Goal: Obtain resource: Obtain resource

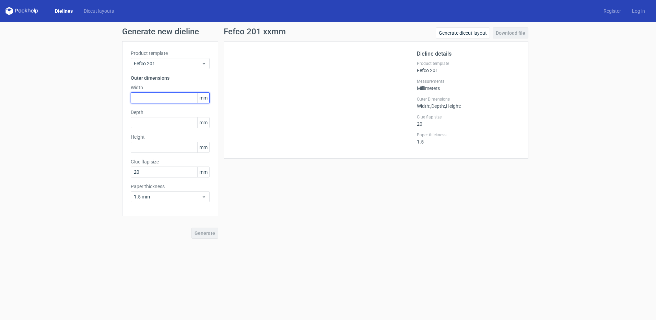
click at [173, 99] on input "text" at bounding box center [170, 97] width 79 height 11
type input "35"
drag, startPoint x: 170, startPoint y: 114, endPoint x: 170, endPoint y: 118, distance: 4.1
click at [170, 116] on div "Depth mm" at bounding box center [170, 118] width 79 height 19
drag, startPoint x: 170, startPoint y: 119, endPoint x: 169, endPoint y: 124, distance: 4.5
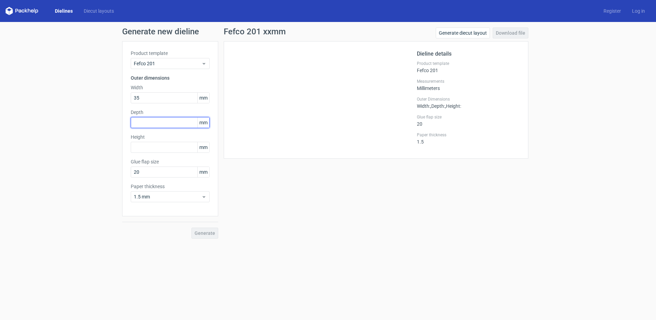
click at [169, 123] on input "text" at bounding box center [170, 122] width 79 height 11
click at [169, 124] on input "text" at bounding box center [170, 122] width 79 height 11
type input "35"
click at [165, 144] on input "text" at bounding box center [170, 147] width 79 height 11
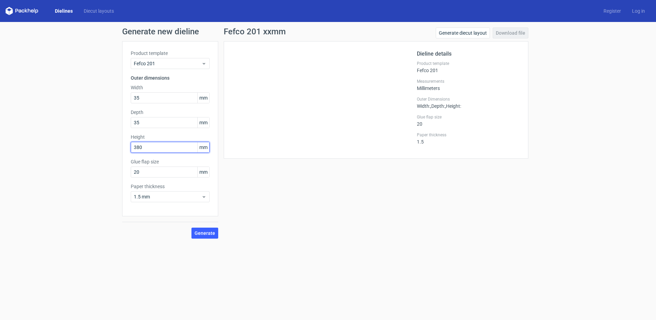
type input "380"
click at [161, 178] on div "Product template Fefco 201 Outer dimensions Width 35 mm Depth 35 mm Height 380 …" at bounding box center [170, 128] width 96 height 175
click at [159, 171] on input "20" at bounding box center [170, 171] width 79 height 11
type input "10"
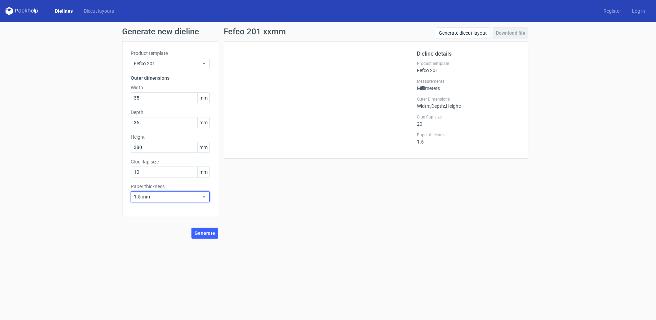
click at [162, 197] on span "1.5 mm" at bounding box center [168, 196] width 68 height 7
click at [153, 226] on div "0.5 mm" at bounding box center [170, 222] width 73 height 11
click at [163, 200] on span "0.5 mm" at bounding box center [168, 196] width 68 height 7
click at [149, 232] on div "1 mm" at bounding box center [170, 233] width 73 height 11
click at [216, 233] on button "Generate" at bounding box center [205, 233] width 27 height 11
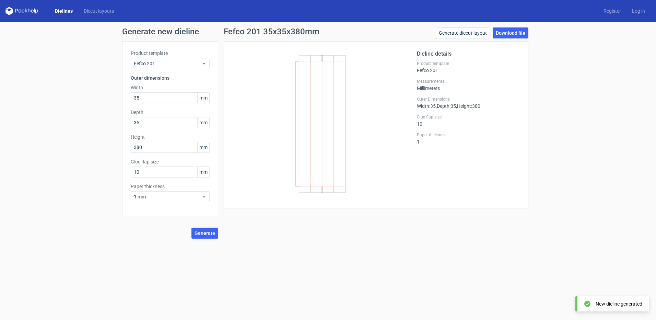
click at [322, 252] on form "Generate new dieline Product template Fefco 201 Outer dimensions Width 35 mm De…" at bounding box center [328, 171] width 656 height 298
click at [510, 29] on link "Download file" at bounding box center [511, 32] width 36 height 11
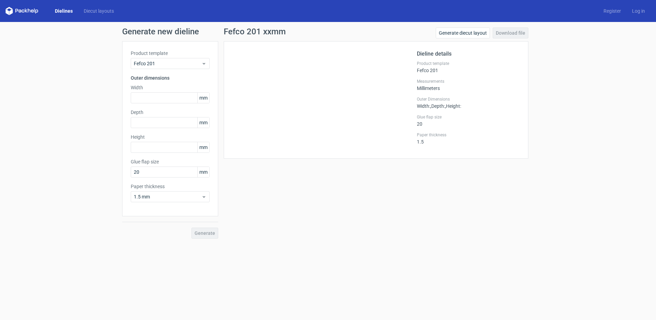
click at [22, 11] on icon at bounding box center [23, 11] width 3 height 3
click at [64, 11] on link "Dielines" at bounding box center [63, 11] width 29 height 7
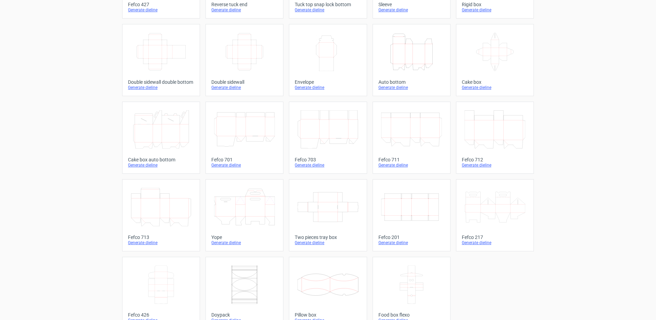
scroll to position [103, 0]
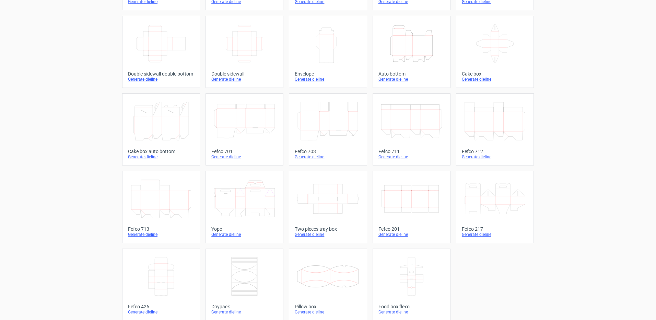
click at [404, 139] on icon at bounding box center [411, 121] width 61 height 38
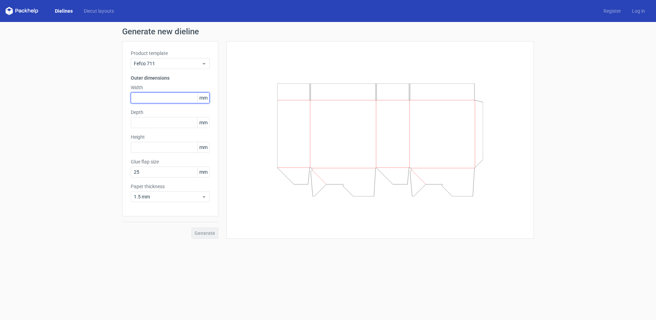
click at [151, 95] on input "text" at bounding box center [170, 97] width 79 height 11
type input "45"
click at [152, 127] on input "text" at bounding box center [170, 122] width 79 height 11
type input "45"
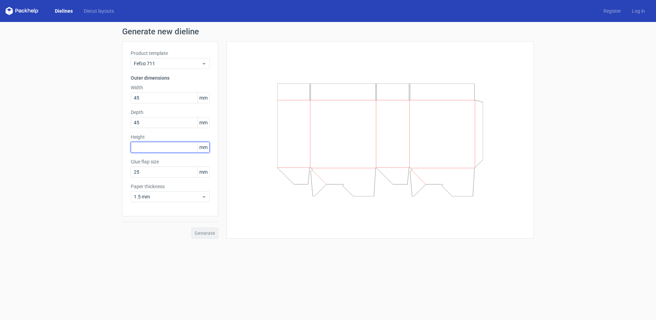
click at [155, 145] on input "text" at bounding box center [170, 147] width 79 height 11
type input "45"
click at [210, 234] on span "Generate" at bounding box center [205, 233] width 21 height 5
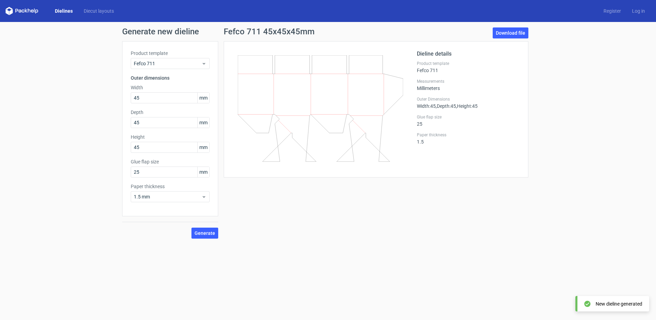
drag, startPoint x: 519, startPoint y: 36, endPoint x: 482, endPoint y: 92, distance: 66.8
click at [519, 36] on link "Download file" at bounding box center [511, 32] width 36 height 11
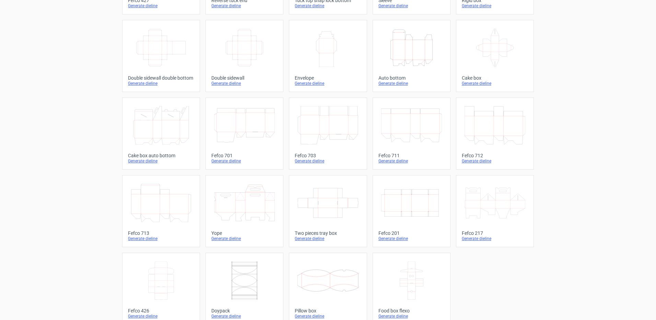
scroll to position [109, 0]
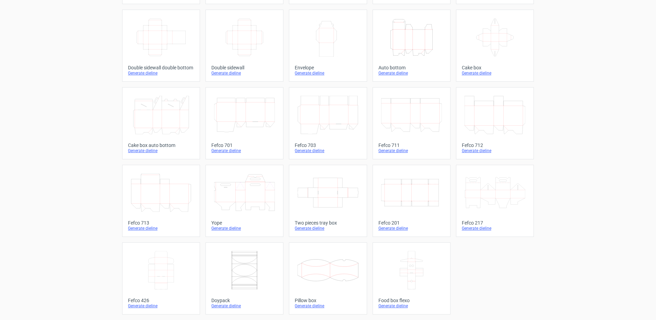
click at [38, 205] on div "Product templates Width Depth Height Fefco 427 Generate dieline Height Depth Wi…" at bounding box center [328, 116] width 656 height 407
click at [35, 124] on div "Product templates Width Depth Height Fefco 427 Generate dieline Height Depth Wi…" at bounding box center [328, 116] width 656 height 407
click at [395, 227] on div "Generate dieline" at bounding box center [412, 228] width 66 height 5
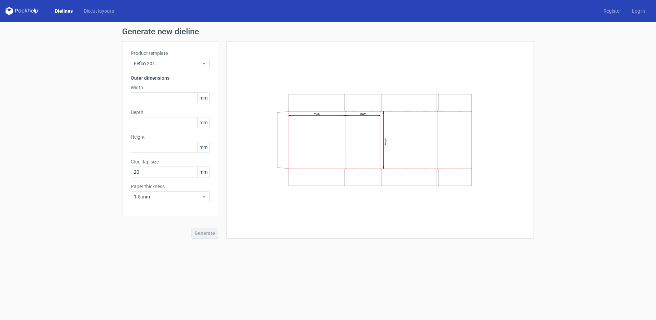
click at [346, 56] on div "Width Depth Height" at bounding box center [380, 140] width 290 height 180
click at [150, 101] on input "text" at bounding box center [170, 97] width 79 height 11
type input "55"
click at [143, 124] on input "text" at bounding box center [170, 122] width 79 height 11
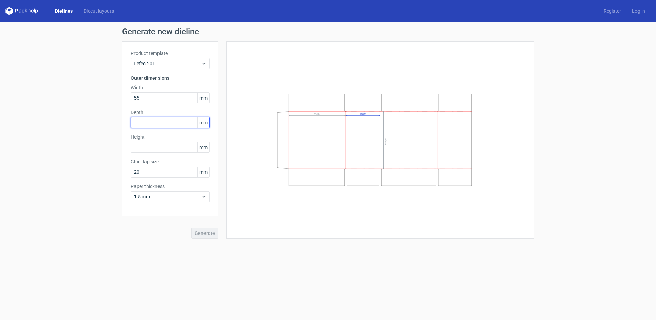
click at [143, 124] on input "text" at bounding box center [170, 122] width 79 height 11
type input "55"
click at [150, 147] on input "text" at bounding box center [170, 147] width 79 height 11
drag, startPoint x: 150, startPoint y: 147, endPoint x: 149, endPoint y: 155, distance: 8.0
click at [150, 148] on input "text" at bounding box center [170, 147] width 79 height 11
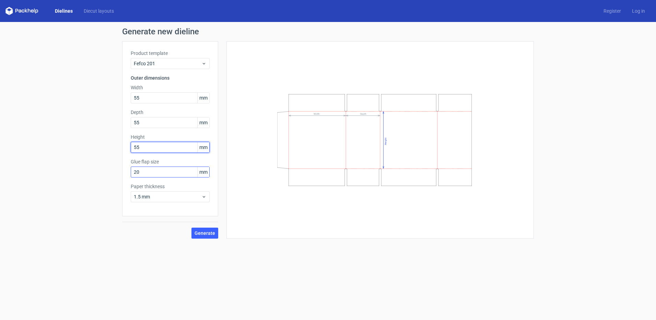
type input "55"
click at [150, 172] on input "20" at bounding box center [170, 171] width 79 height 11
type input "11"
click at [203, 231] on span "Generate" at bounding box center [205, 233] width 21 height 5
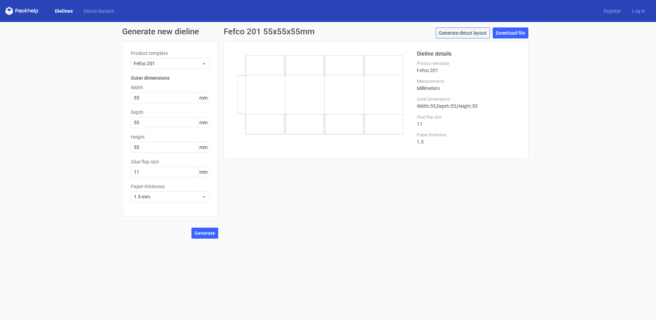
click at [470, 36] on link "Generate diecut layout" at bounding box center [463, 32] width 54 height 11
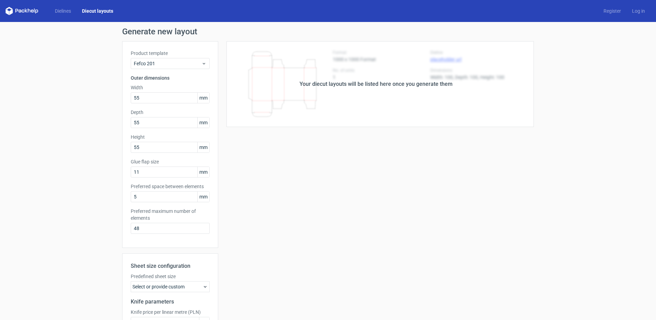
click at [423, 87] on div "Your diecut layouts will be listed here once you generate them" at bounding box center [376, 84] width 153 height 8
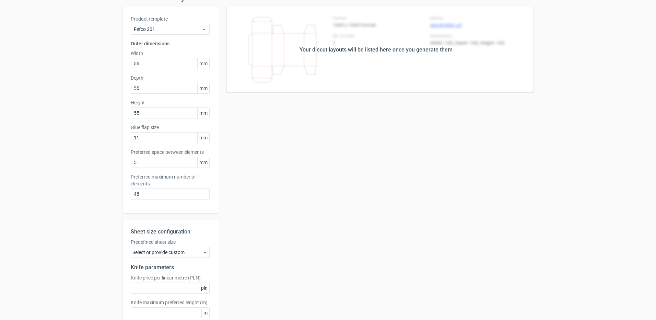
scroll to position [74, 0]
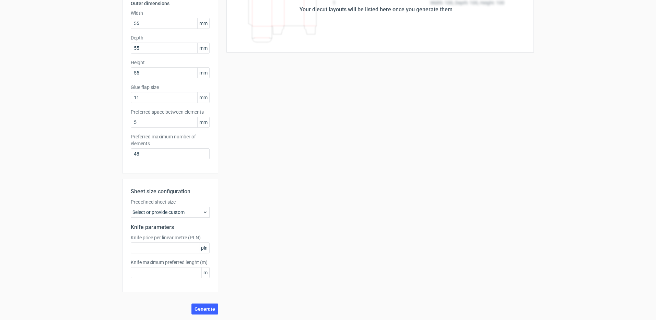
click at [185, 212] on div "Select or provide custom" at bounding box center [170, 212] width 79 height 11
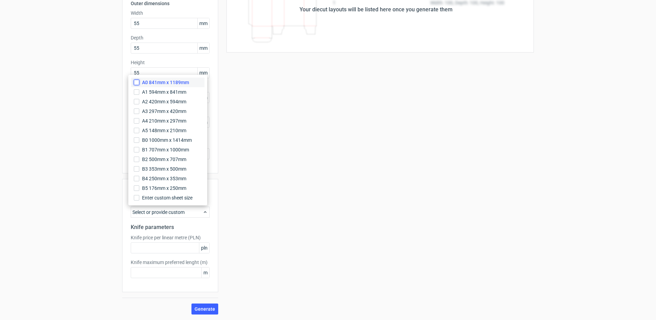
click at [135, 83] on input "A0 841mm x 1189mm" at bounding box center [136, 82] width 5 height 5
click at [149, 253] on input "text" at bounding box center [170, 247] width 79 height 11
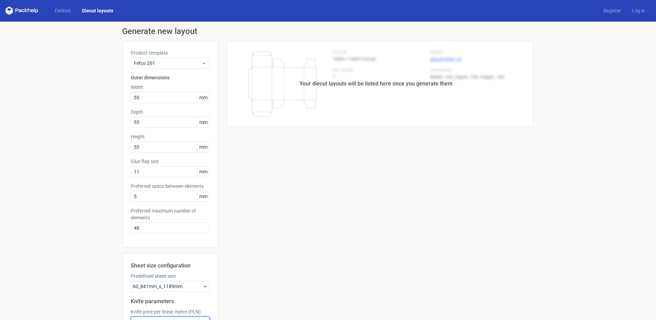
scroll to position [0, 0]
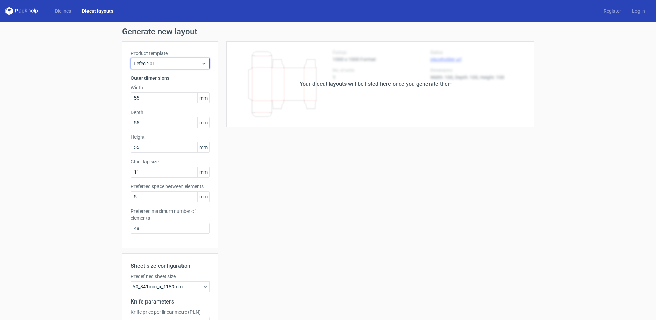
click at [180, 66] on span "Fefco 201" at bounding box center [168, 63] width 68 height 7
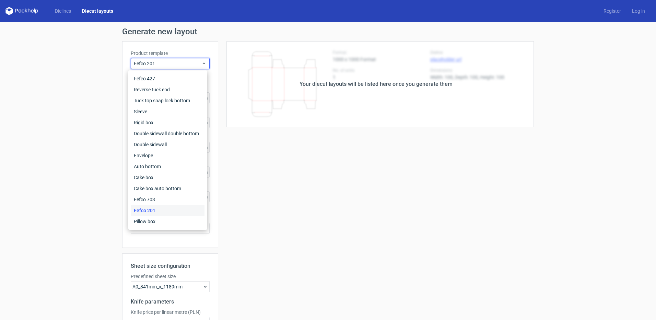
click at [155, 209] on div "Fefco 201" at bounding box center [167, 210] width 73 height 11
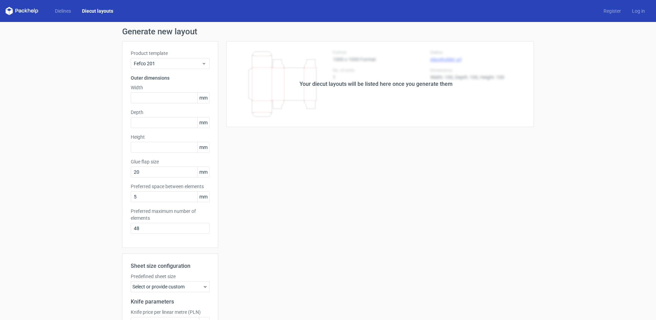
click at [573, 101] on div "Generate new layout Product template Fefco 201 Outer dimensions Width mm Depth …" at bounding box center [328, 208] width 656 height 372
click at [140, 100] on input "text" at bounding box center [170, 97] width 79 height 11
type input "44"
click at [148, 118] on input "text" at bounding box center [170, 122] width 79 height 11
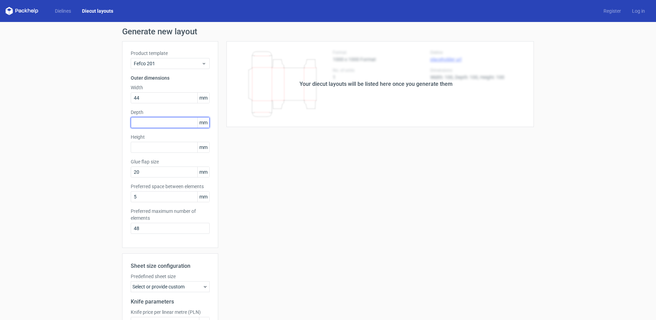
click at [148, 118] on input "text" at bounding box center [170, 122] width 79 height 11
type input "44"
click at [150, 142] on div "Height mm" at bounding box center [170, 143] width 79 height 19
click at [150, 146] on input "text" at bounding box center [170, 147] width 79 height 11
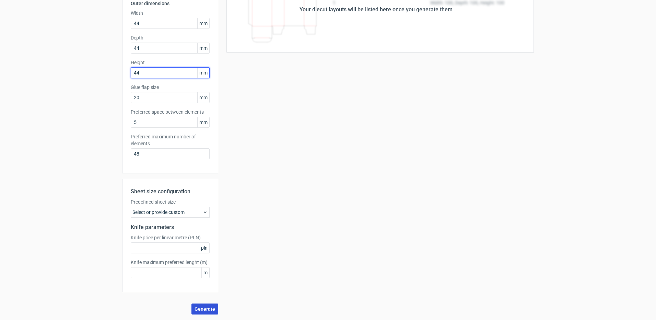
type input "44"
click at [214, 311] on button "Generate" at bounding box center [205, 308] width 27 height 11
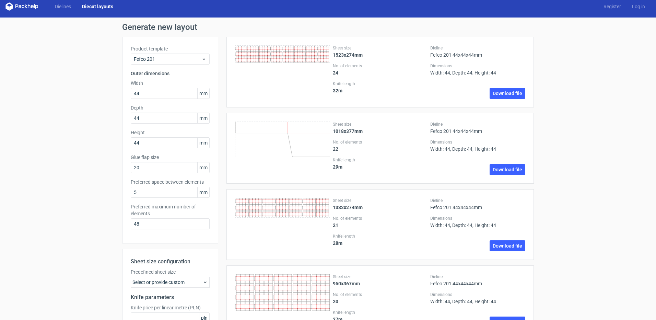
scroll to position [0, 0]
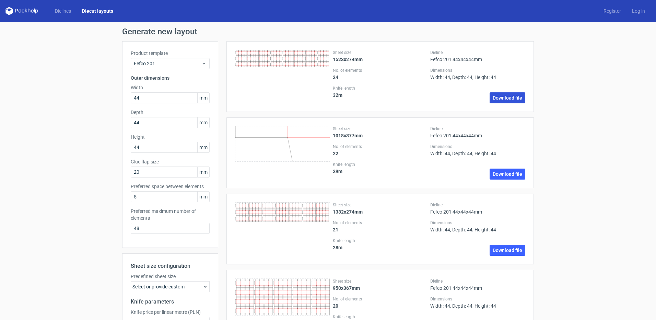
click at [510, 97] on link "Download file" at bounding box center [508, 97] width 36 height 11
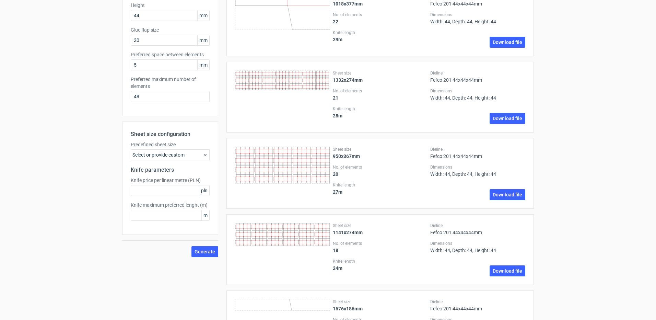
scroll to position [137, 0]
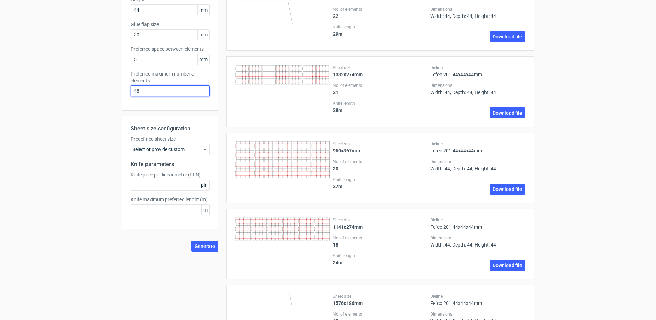
drag, startPoint x: 139, startPoint y: 91, endPoint x: 112, endPoint y: 98, distance: 28.2
type input "1"
click at [202, 241] on button "Generate" at bounding box center [205, 246] width 27 height 11
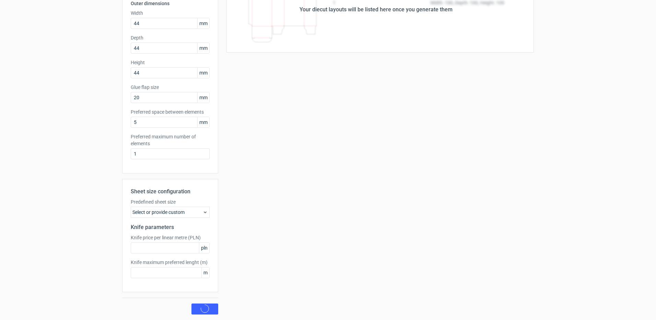
click at [202, 243] on div "Product template Fefco 201 Outer dimensions Width 44 mm Depth 44 mm Height 44 m…" at bounding box center [170, 141] width 96 height 348
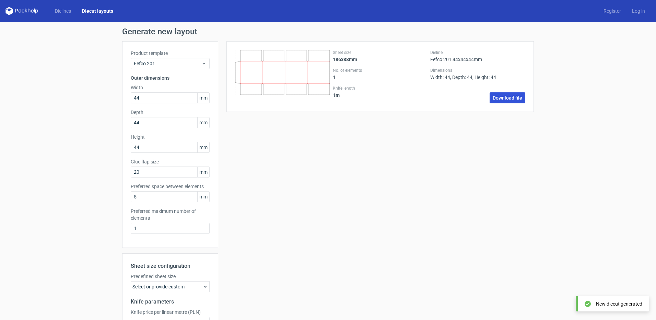
click at [502, 101] on link "Download file" at bounding box center [508, 97] width 36 height 11
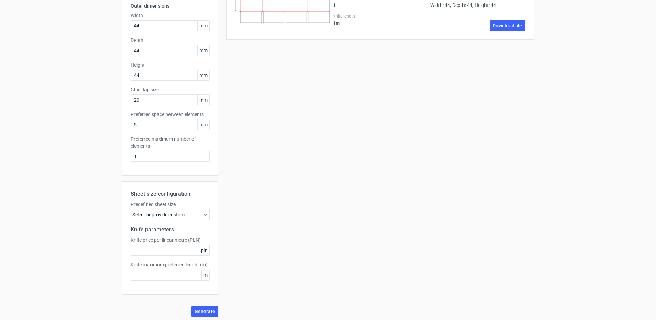
scroll to position [74, 0]
click at [180, 210] on div "Select or provide custom" at bounding box center [170, 212] width 79 height 11
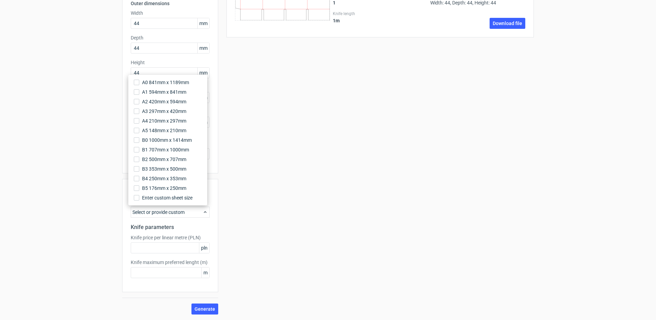
click at [188, 210] on div "Select or provide custom" at bounding box center [170, 212] width 79 height 11
click at [240, 191] on div "Sheet size 186x88mm No. of elements 1 Knife length 1 m Dieline Fefco 201 44x44x…" at bounding box center [376, 141] width 316 height 348
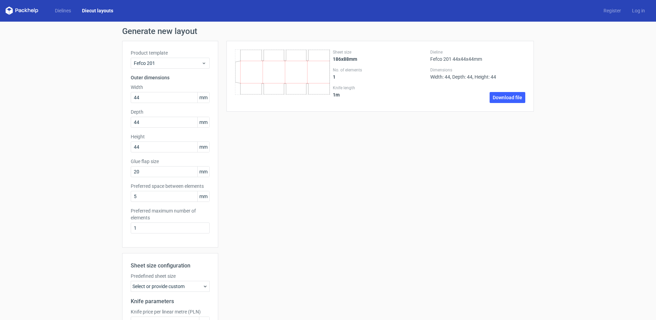
scroll to position [0, 0]
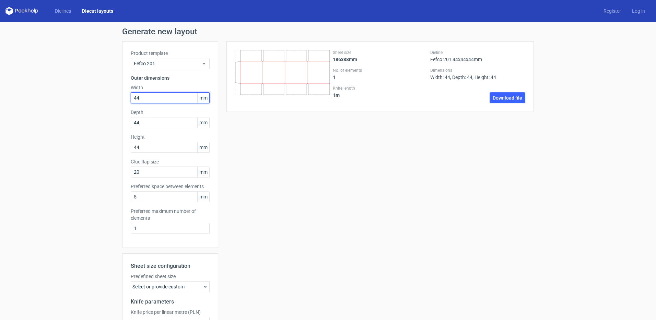
drag, startPoint x: 147, startPoint y: 97, endPoint x: 60, endPoint y: 107, distance: 87.3
click at [60, 107] on div "Generate new layout Product template Fefco 201 Outer dimensions Width 44 mm Dep…" at bounding box center [328, 208] width 656 height 372
type input "35"
drag, startPoint x: 145, startPoint y: 119, endPoint x: 105, endPoint y: 128, distance: 40.1
click at [105, 128] on div "Generate new layout Product template Fefco 201 Outer dimensions Width 35 mm Dep…" at bounding box center [328, 208] width 656 height 372
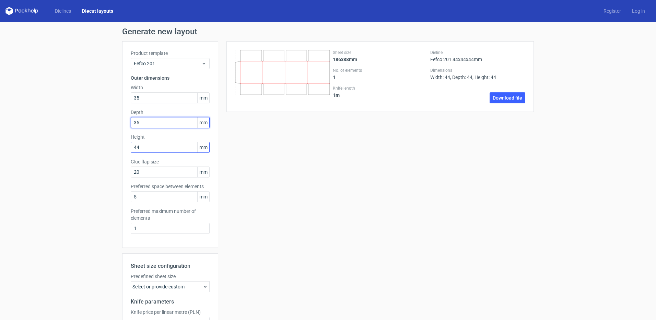
type input "35"
drag, startPoint x: 153, startPoint y: 146, endPoint x: 46, endPoint y: 172, distance: 110.4
click at [46, 172] on div "Generate new layout Product template Fefco 201 Outer dimensions Width 35 mm Dep…" at bounding box center [328, 208] width 656 height 372
type input "380"
drag, startPoint x: 147, startPoint y: 175, endPoint x: 105, endPoint y: 175, distance: 41.2
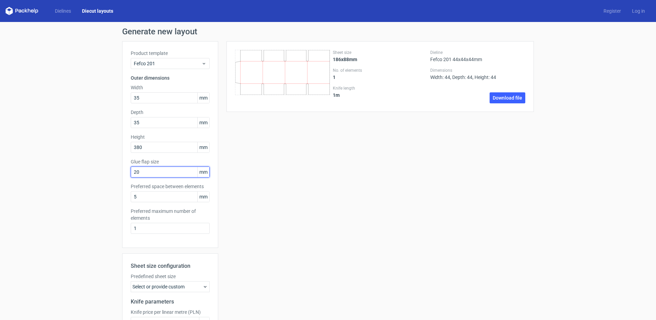
click at [105, 175] on div "Generate new layout Product template Fefco 201 Outer dimensions Width 35 mm Dep…" at bounding box center [328, 208] width 656 height 372
type input "10"
drag, startPoint x: 148, startPoint y: 197, endPoint x: 97, endPoint y: 198, distance: 51.5
click at [97, 198] on div "Generate new layout Product template Fefco 201 Outer dimensions Width 35 mm Dep…" at bounding box center [328, 208] width 656 height 372
type input "0"
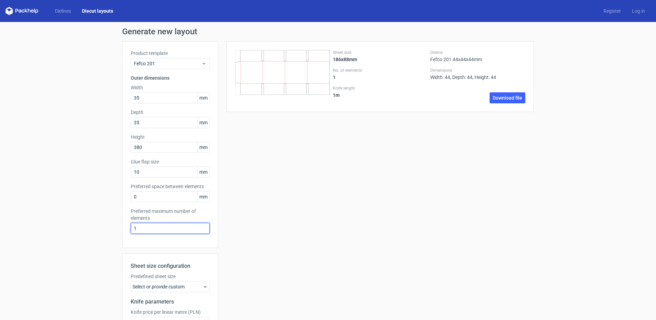
drag, startPoint x: 141, startPoint y: 227, endPoint x: 112, endPoint y: 230, distance: 29.3
click at [112, 230] on div "Generate new layout Product template Fefco 201 Outer dimensions Width 35 mm Dep…" at bounding box center [328, 208] width 656 height 372
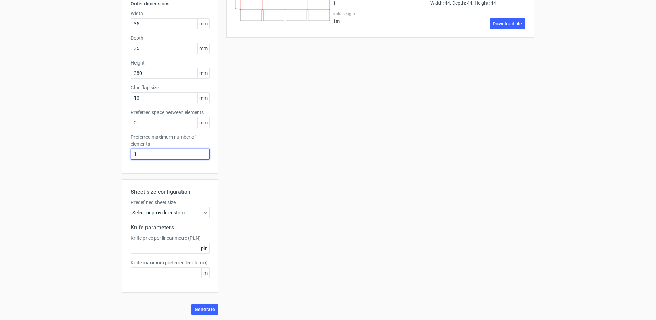
scroll to position [74, 0]
click at [199, 307] on span "Generate" at bounding box center [205, 309] width 21 height 5
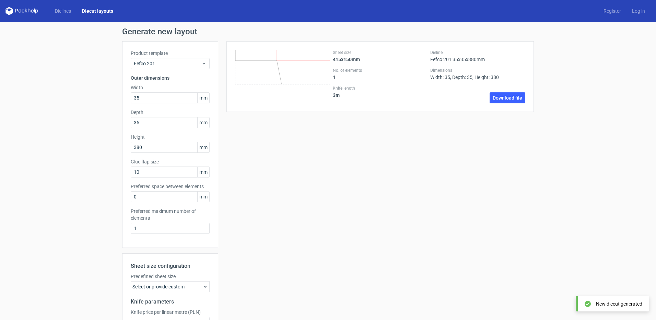
drag, startPoint x: 508, startPoint y: 101, endPoint x: 501, endPoint y: 105, distance: 7.7
click at [508, 101] on link "Download file" at bounding box center [508, 97] width 36 height 11
click at [358, 148] on div "Sheet size 415x150mm No. of elements 1 Knife length 3 m Dieline Fefco 201 35x35…" at bounding box center [376, 215] width 316 height 348
click at [62, 9] on link "Dielines" at bounding box center [62, 11] width 27 height 7
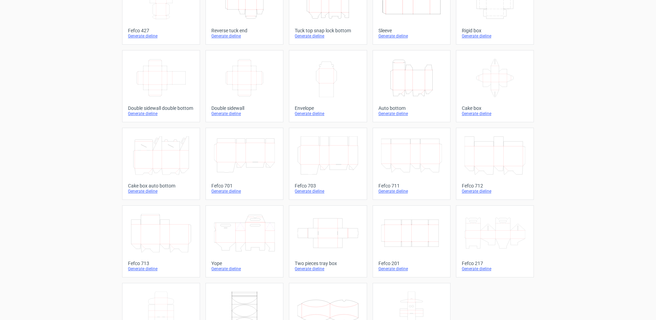
scroll to position [103, 0]
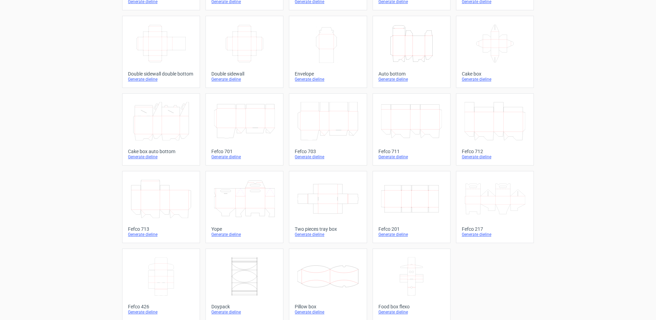
click at [391, 232] on div "Generate dieline" at bounding box center [412, 234] width 66 height 5
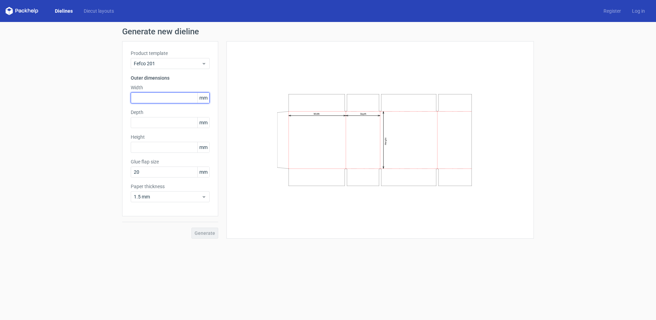
click at [154, 95] on input "text" at bounding box center [170, 97] width 79 height 11
click at [73, 221] on div "Generate new dieline Product template Fefco 201 Outer dimensions Width mm Depth…" at bounding box center [328, 133] width 656 height 222
click at [151, 93] on input "text" at bounding box center [170, 97] width 79 height 11
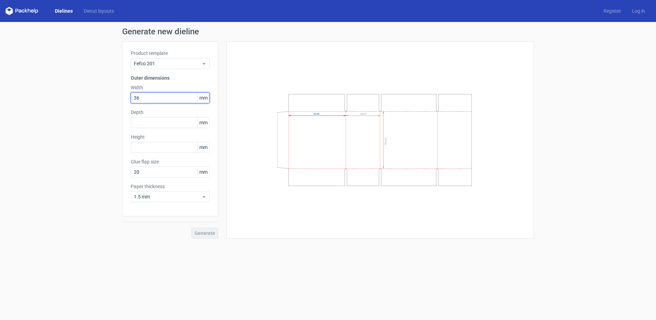
type input "36"
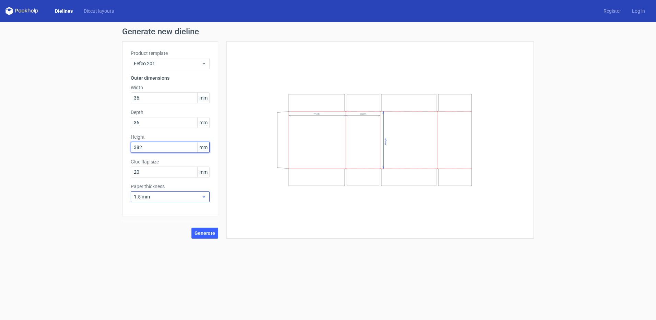
type input "382"
click at [173, 194] on span "1.5 mm" at bounding box center [168, 196] width 68 height 7
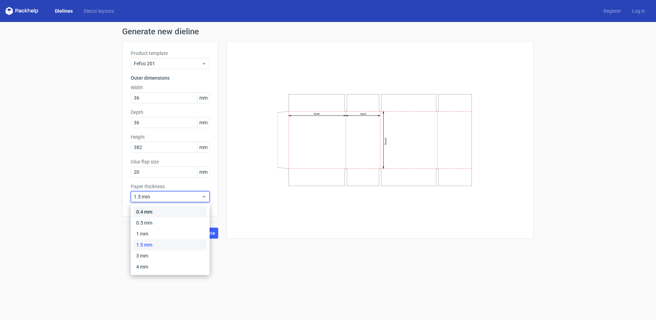
click at [157, 211] on div "0.4 mm" at bounding box center [170, 211] width 73 height 11
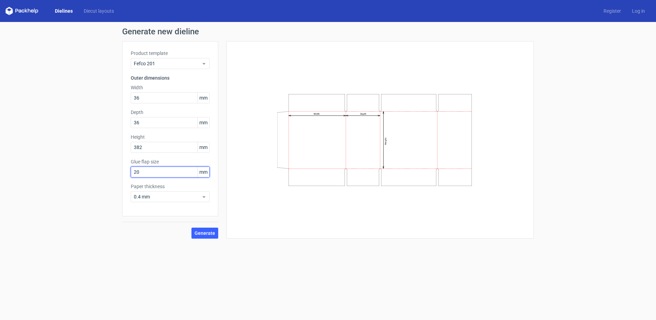
click at [153, 172] on input "20" at bounding box center [170, 171] width 79 height 11
click at [201, 235] on span "Generate" at bounding box center [205, 233] width 21 height 5
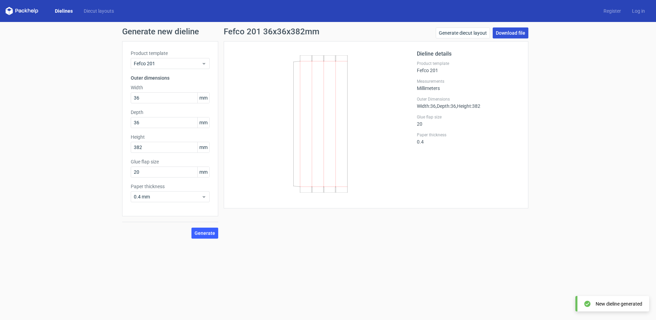
click at [506, 33] on link "Download file" at bounding box center [511, 32] width 36 height 11
click at [634, 50] on div "Generate new dieline Product template Fefco 201 Outer dimensions Width 36 mm De…" at bounding box center [328, 133] width 656 height 222
click at [462, 31] on link "Generate diecut layout" at bounding box center [463, 32] width 54 height 11
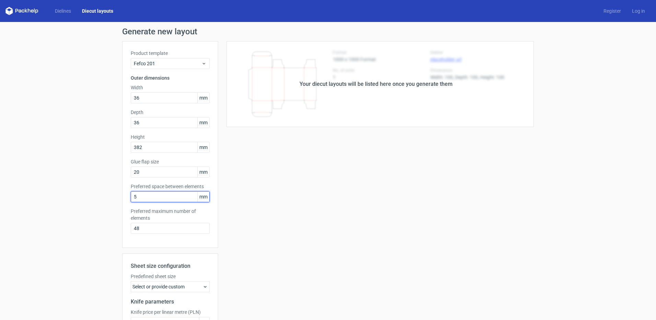
drag, startPoint x: 152, startPoint y: 202, endPoint x: 108, endPoint y: 205, distance: 44.4
click at [113, 205] on div "Generate new layout Product template Fefco 201 Outer dimensions Width 36 mm Dep…" at bounding box center [328, 208] width 656 height 372
type input "0"
drag, startPoint x: 159, startPoint y: 229, endPoint x: 101, endPoint y: 229, distance: 58.0
click at [102, 229] on div "Generate new layout Product template Fefco 201 Outer dimensions Width 36 mm Dep…" at bounding box center [328, 208] width 656 height 372
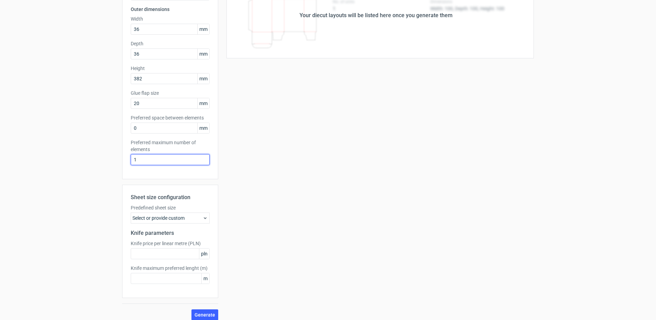
scroll to position [74, 0]
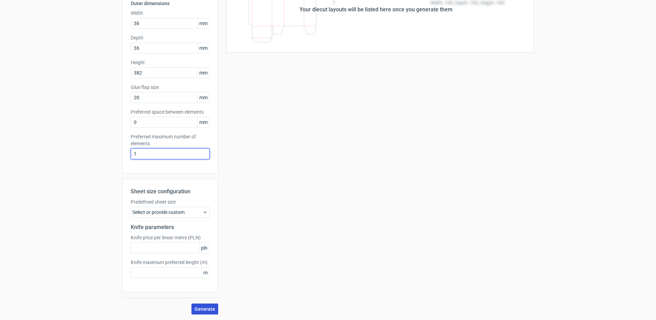
type input "1"
click at [199, 305] on button "Generate" at bounding box center [205, 308] width 27 height 11
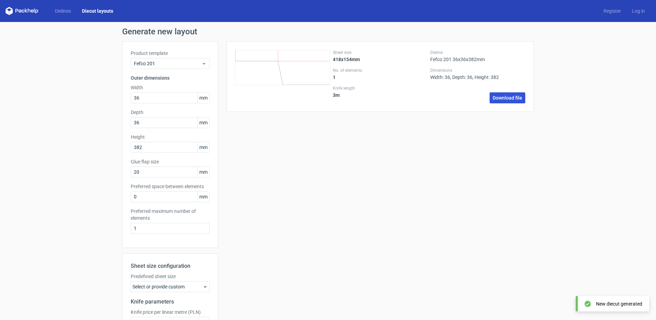
click at [501, 100] on link "Download file" at bounding box center [508, 97] width 36 height 11
